Goal: Information Seeking & Learning: Learn about a topic

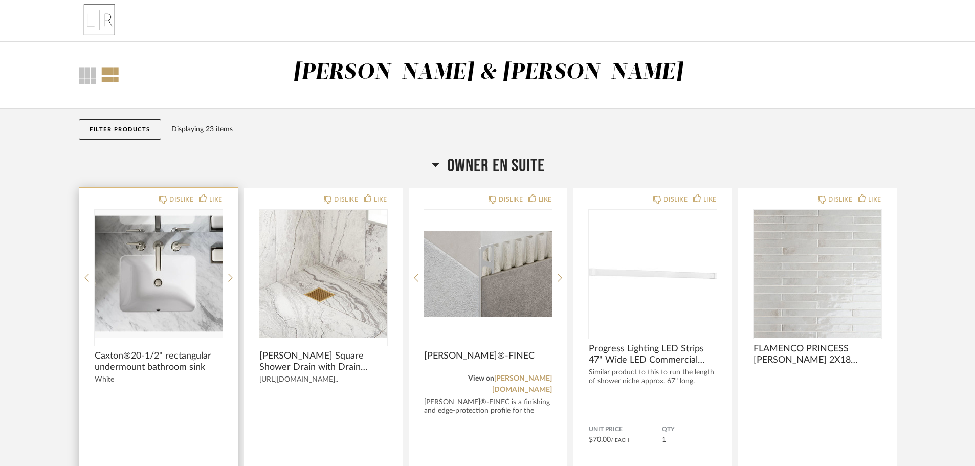
click at [162, 363] on span "Caxton®20-1/2" rectangular undermount bathroom sink" at bounding box center [159, 362] width 128 height 23
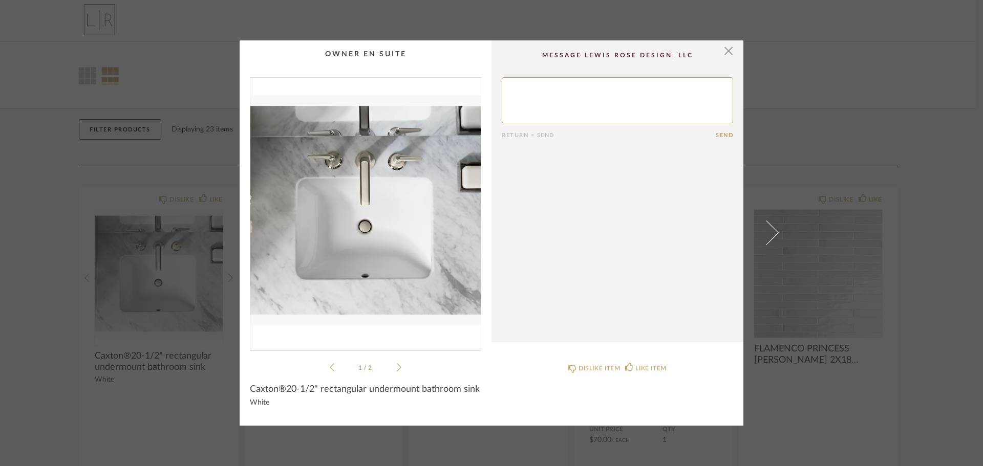
click at [397, 370] on icon at bounding box center [399, 367] width 5 height 9
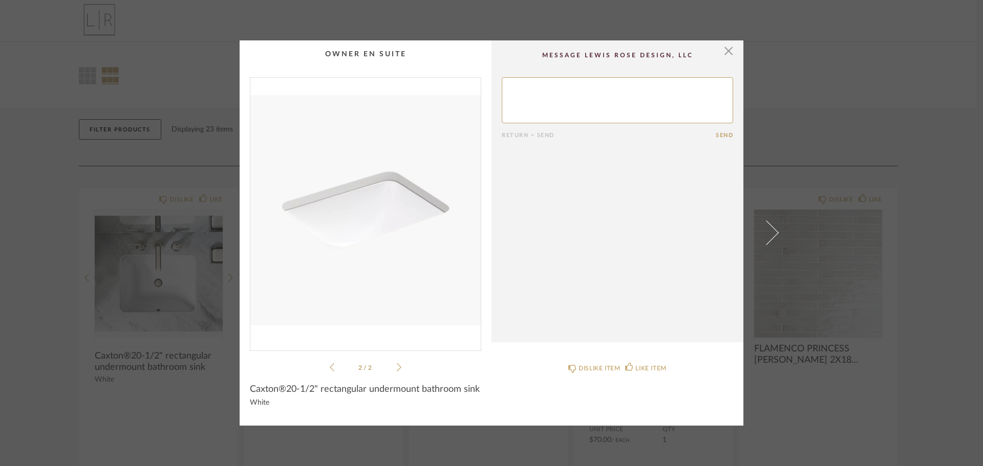
click at [334, 374] on li "2 / 2" at bounding box center [365, 367] width 62 height 12
click at [330, 367] on icon at bounding box center [332, 367] width 5 height 9
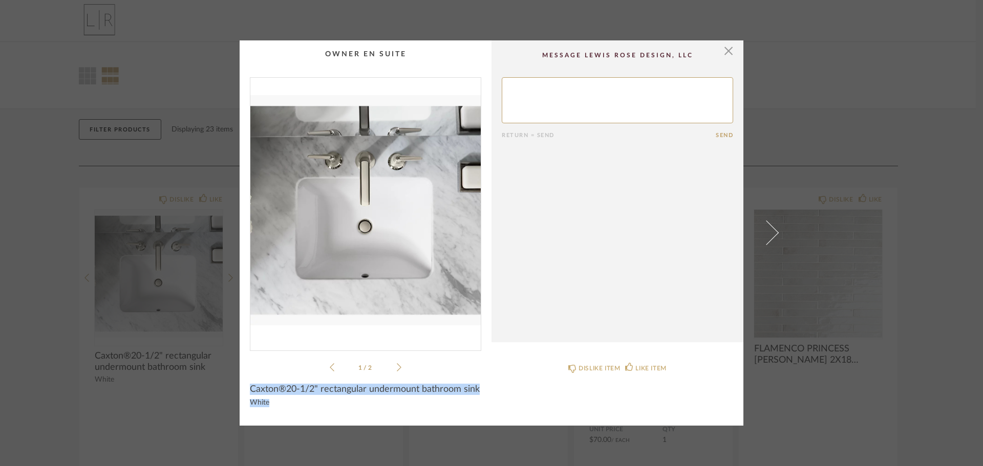
drag, startPoint x: 278, startPoint y: 402, endPoint x: 245, endPoint y: 392, distance: 34.2
click at [245, 392] on cpp-summary-info "Caxton®20-1/2" rectangular undermount bathroom sink White" at bounding box center [366, 395] width 252 height 42
copy div "Caxton®20-1/2" rectangular undermount bathroom sink White"
click at [723, 49] on span "button" at bounding box center [728, 50] width 20 height 20
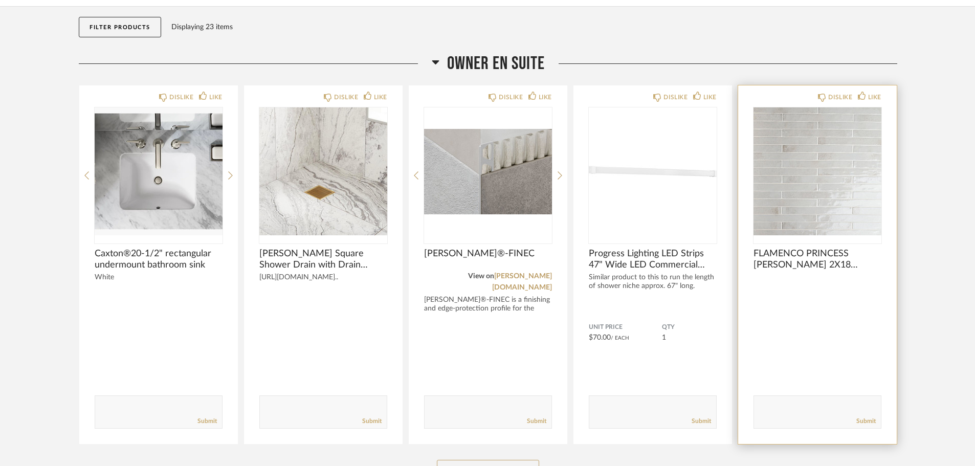
scroll to position [192, 0]
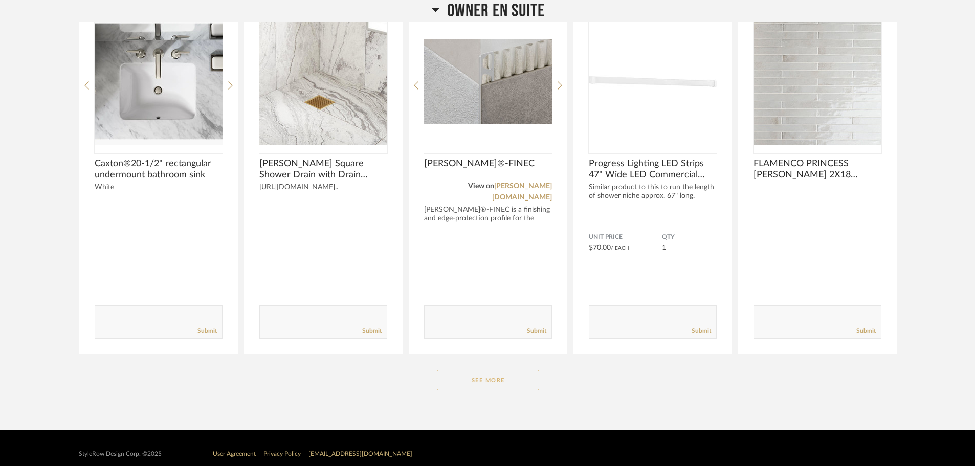
click at [485, 370] on button "See More" at bounding box center [488, 380] width 102 height 20
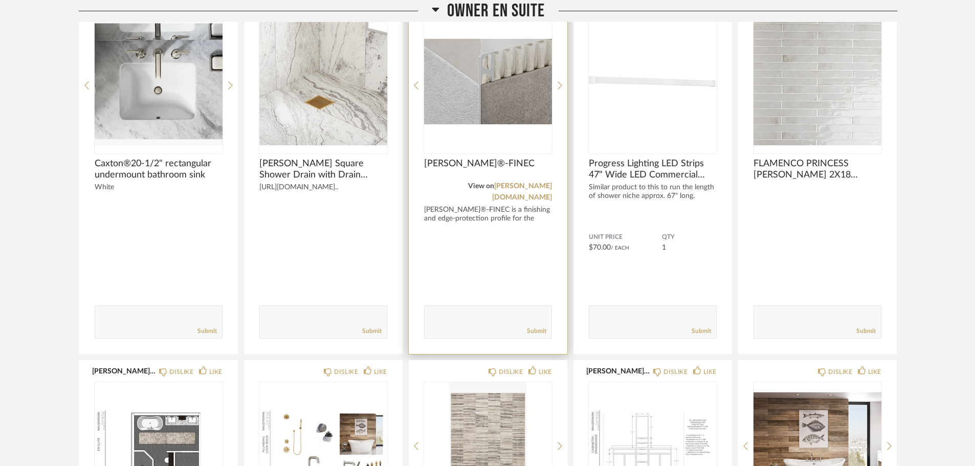
click at [479, 116] on img "0" at bounding box center [488, 81] width 128 height 128
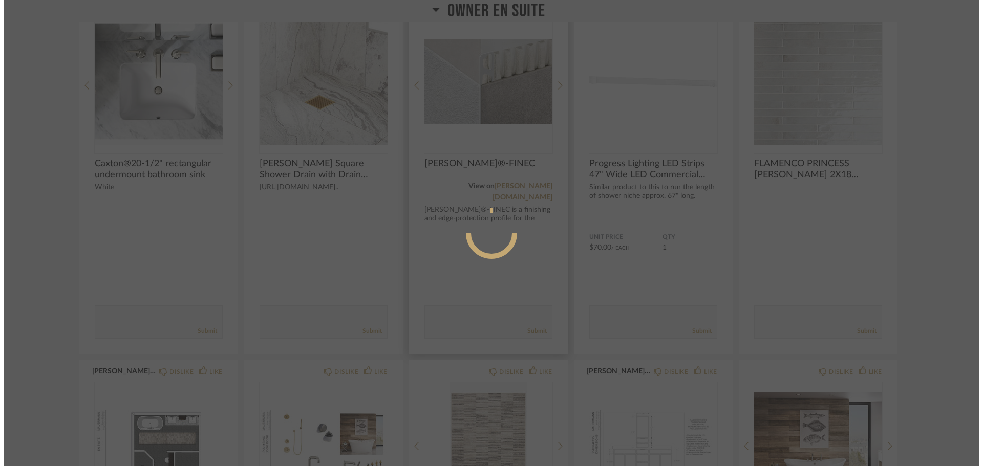
scroll to position [0, 0]
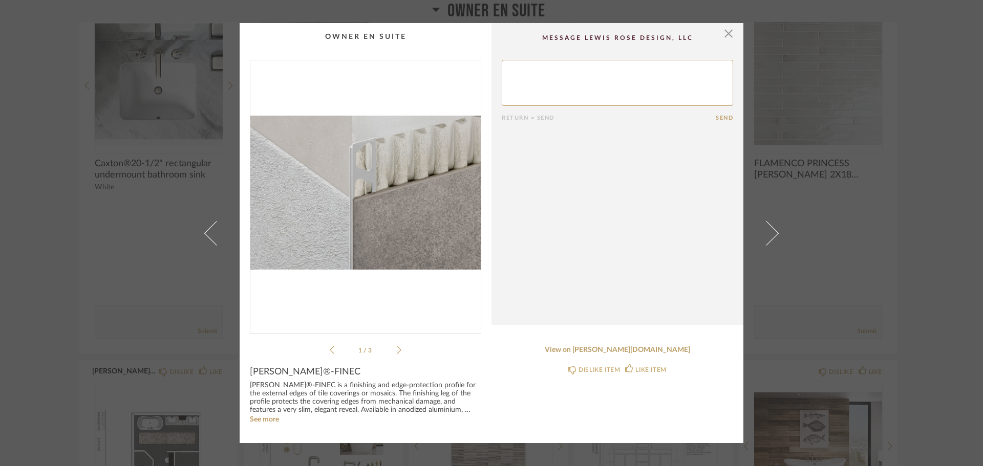
click at [397, 351] on icon at bounding box center [399, 349] width 5 height 9
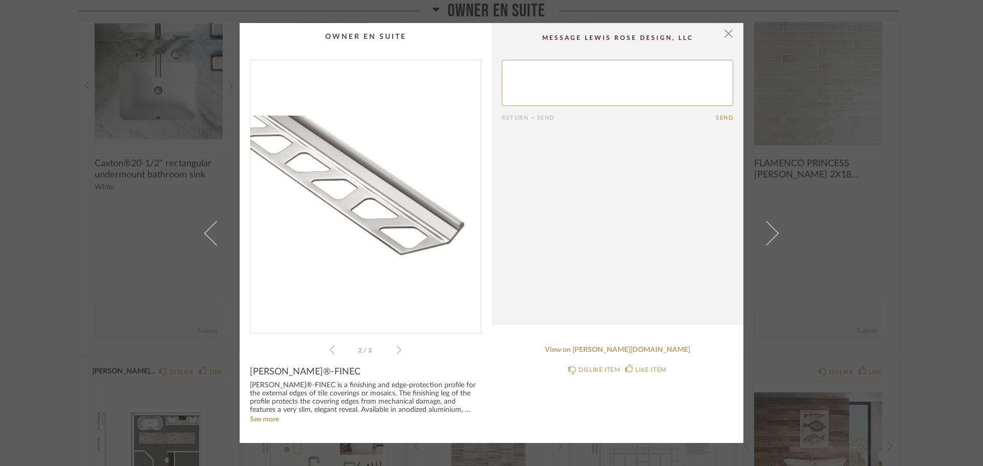
click at [397, 351] on icon at bounding box center [399, 349] width 5 height 9
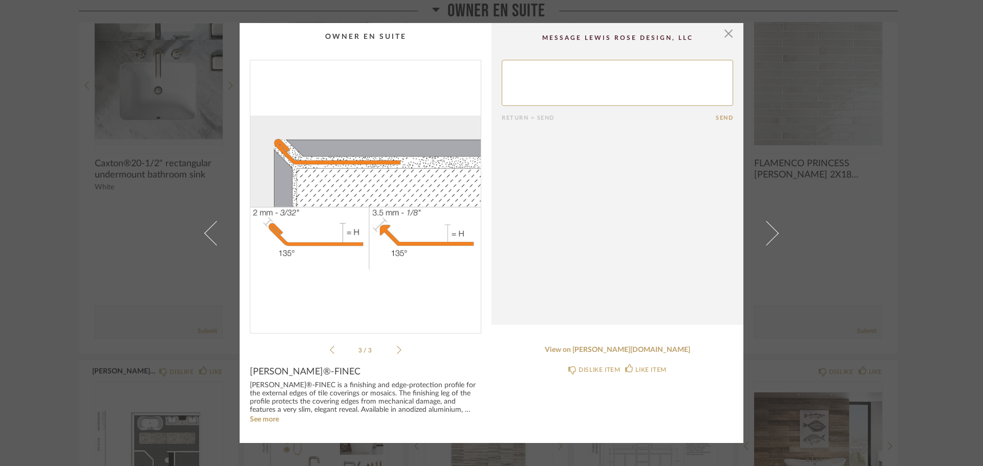
click at [330, 350] on icon at bounding box center [332, 349] width 5 height 9
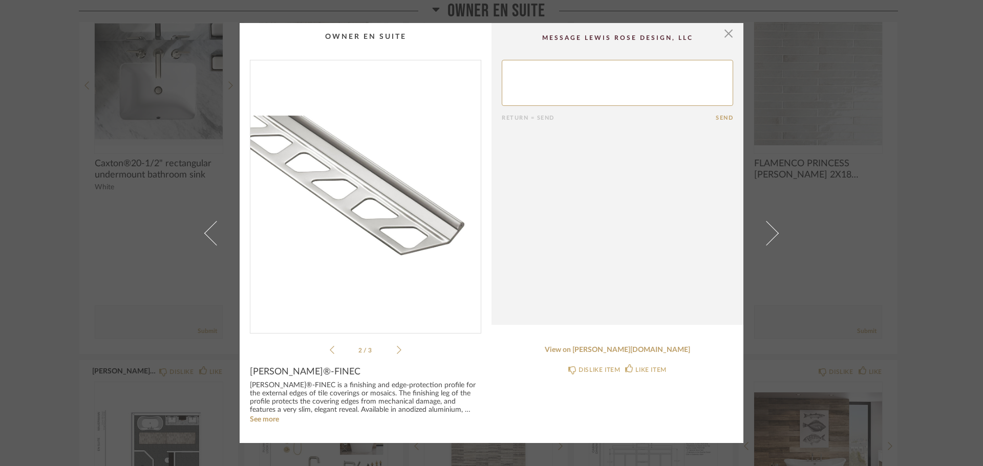
click at [330, 350] on icon at bounding box center [332, 349] width 5 height 9
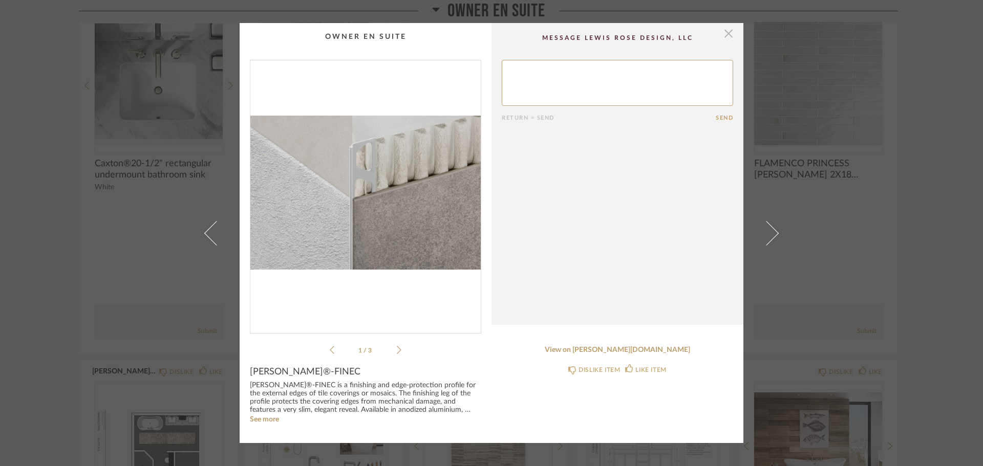
click at [722, 38] on span "button" at bounding box center [728, 33] width 20 height 20
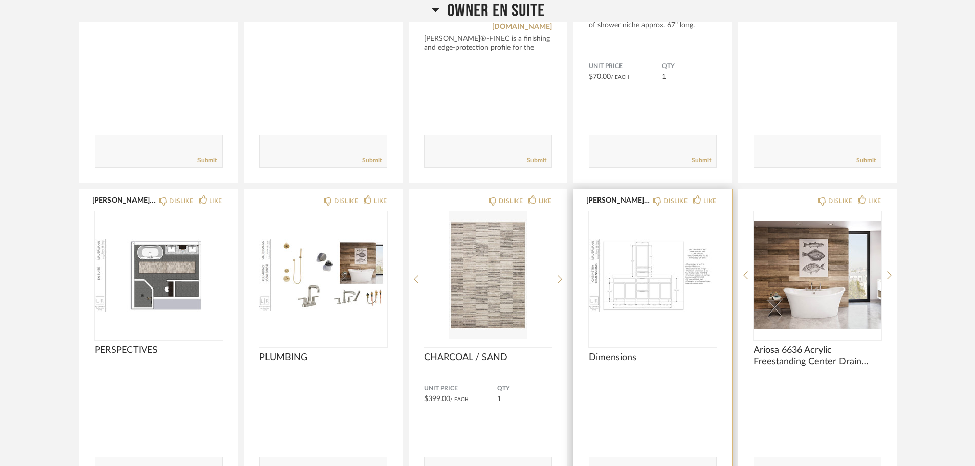
scroll to position [214, 0]
